Goal: Find specific page/section: Find specific page/section

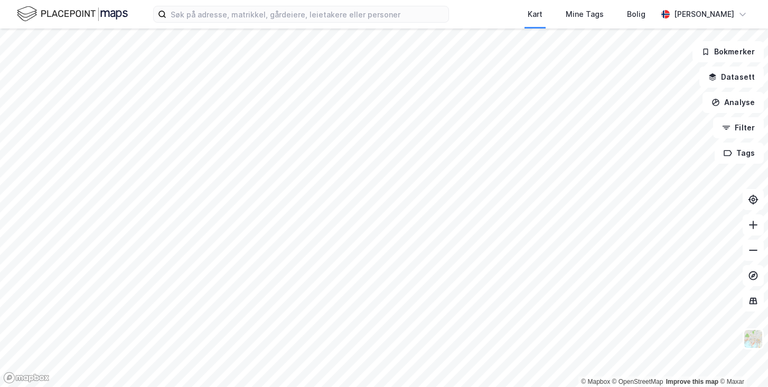
click at [268, 5] on div "Kart Mine Tags Bolig Dag-[PERSON_NAME]" at bounding box center [384, 14] width 768 height 29
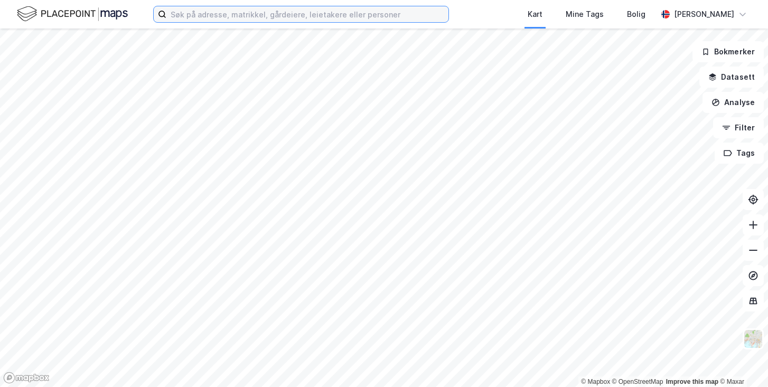
click at [270, 16] on input at bounding box center [307, 14] width 282 height 16
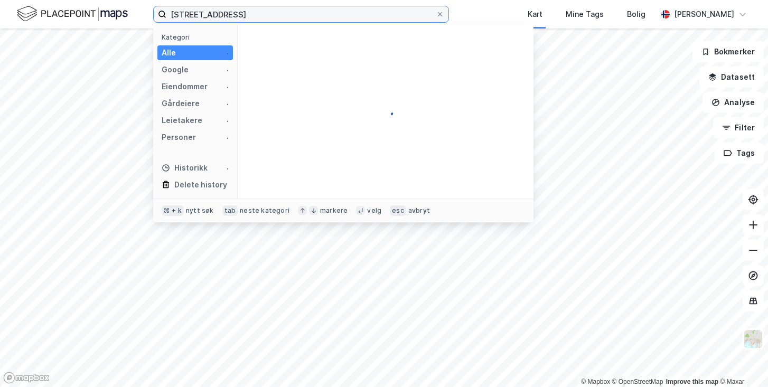
type input "[STREET_ADDRESS]"
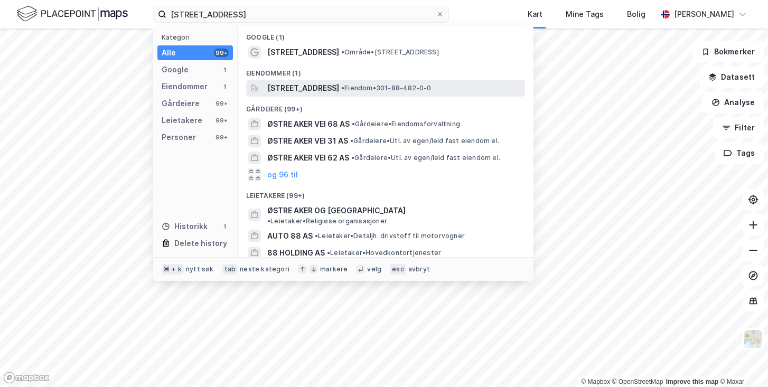
click at [303, 83] on span "[STREET_ADDRESS]" at bounding box center [303, 88] width 72 height 13
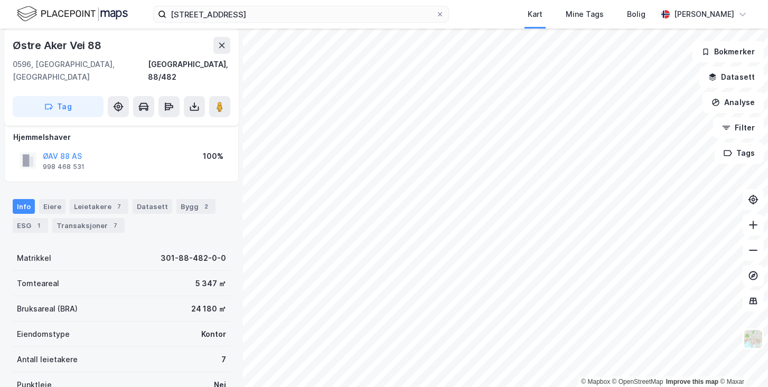
scroll to position [12, 0]
